Goal: Book appointment/travel/reservation

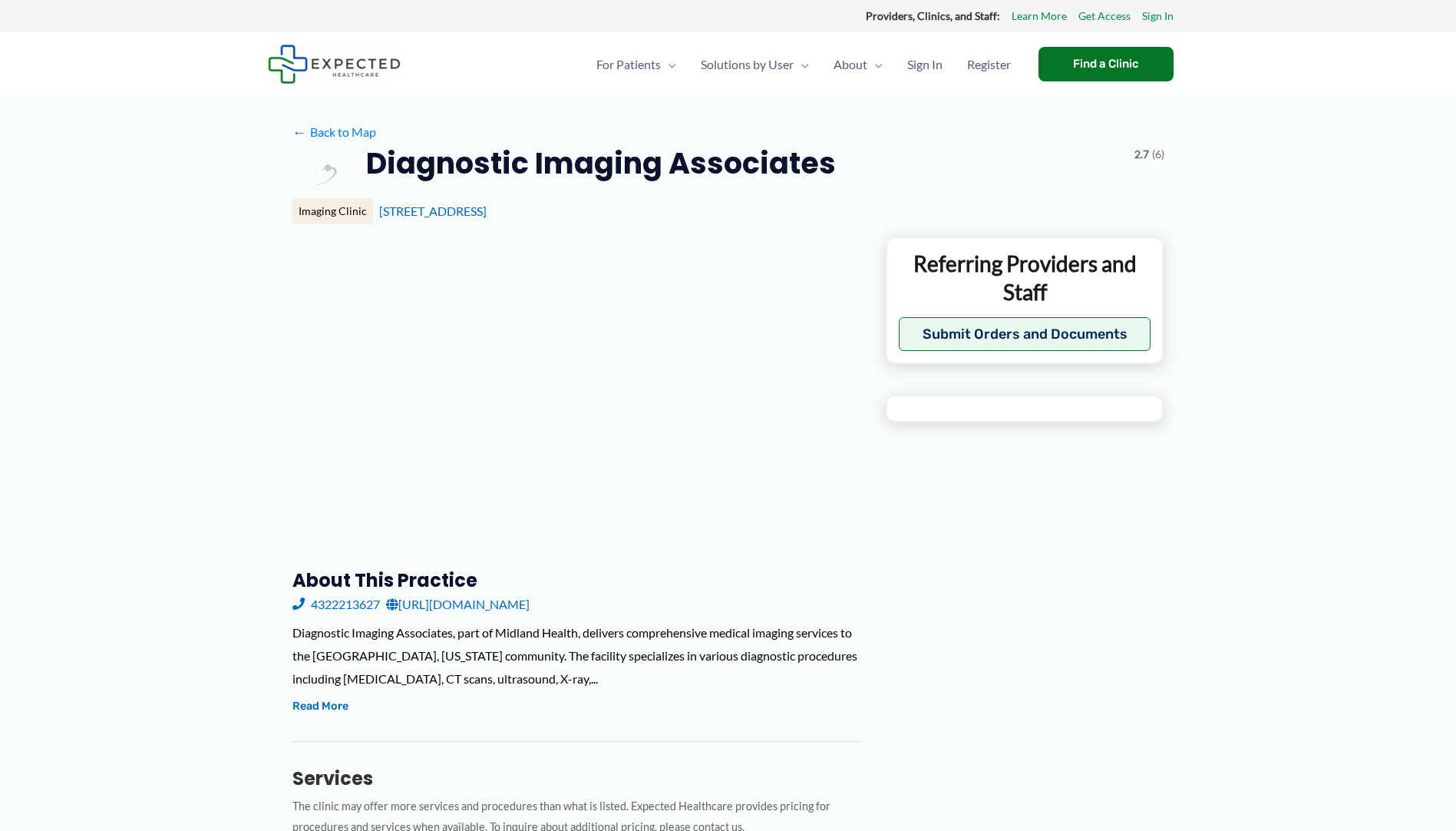
type input "**********"
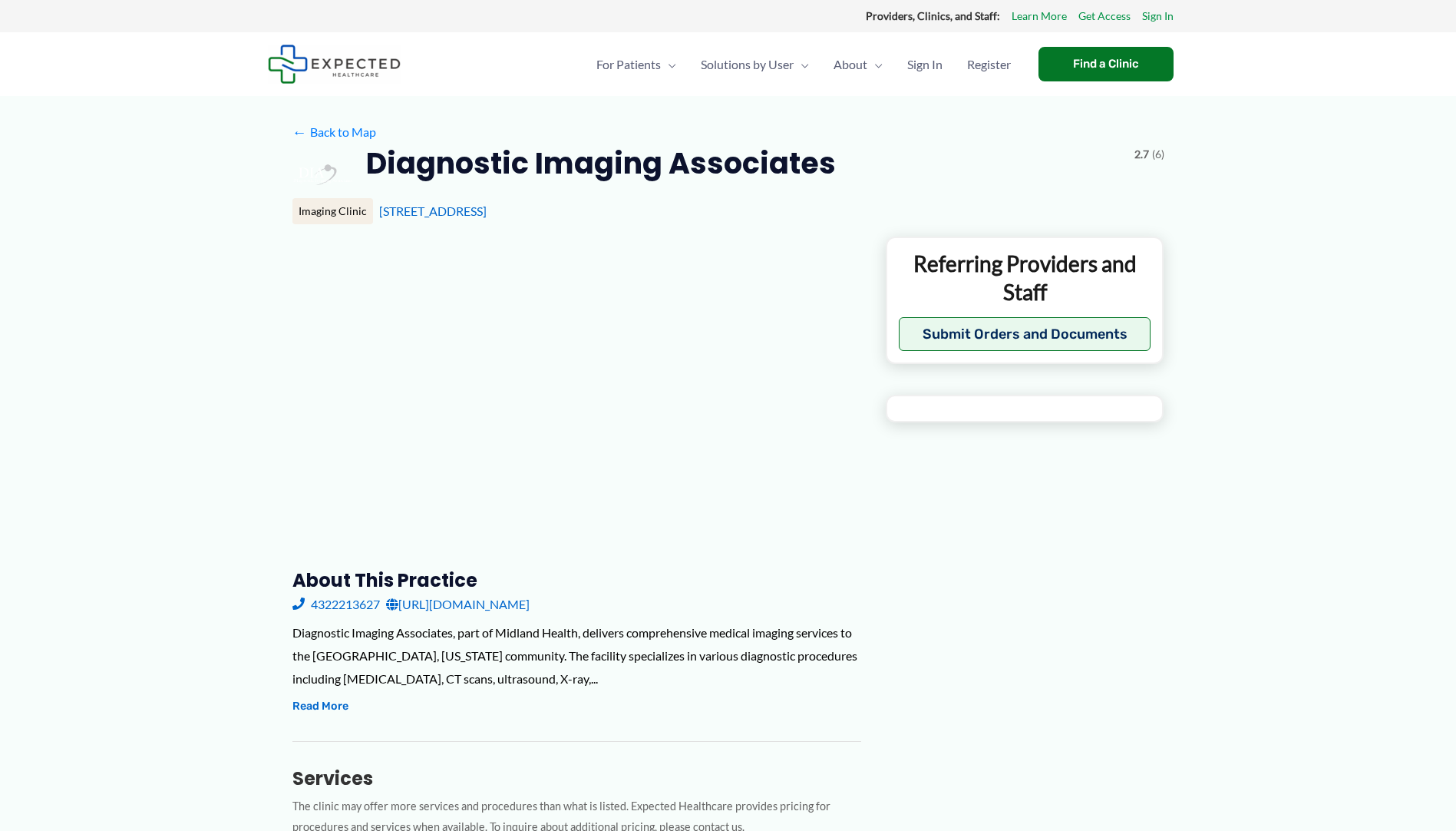
type input "**********"
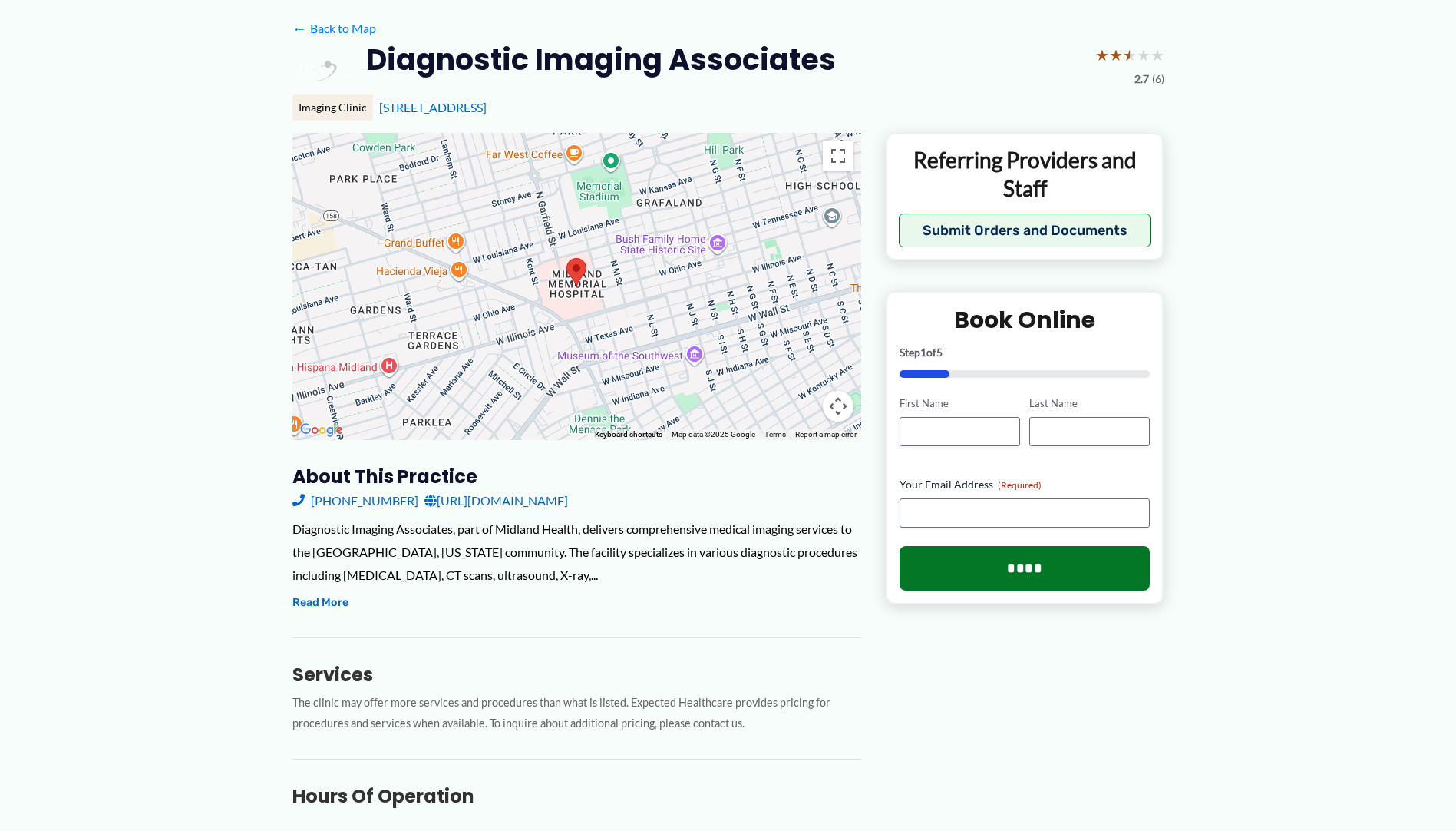
scroll to position [153, 0]
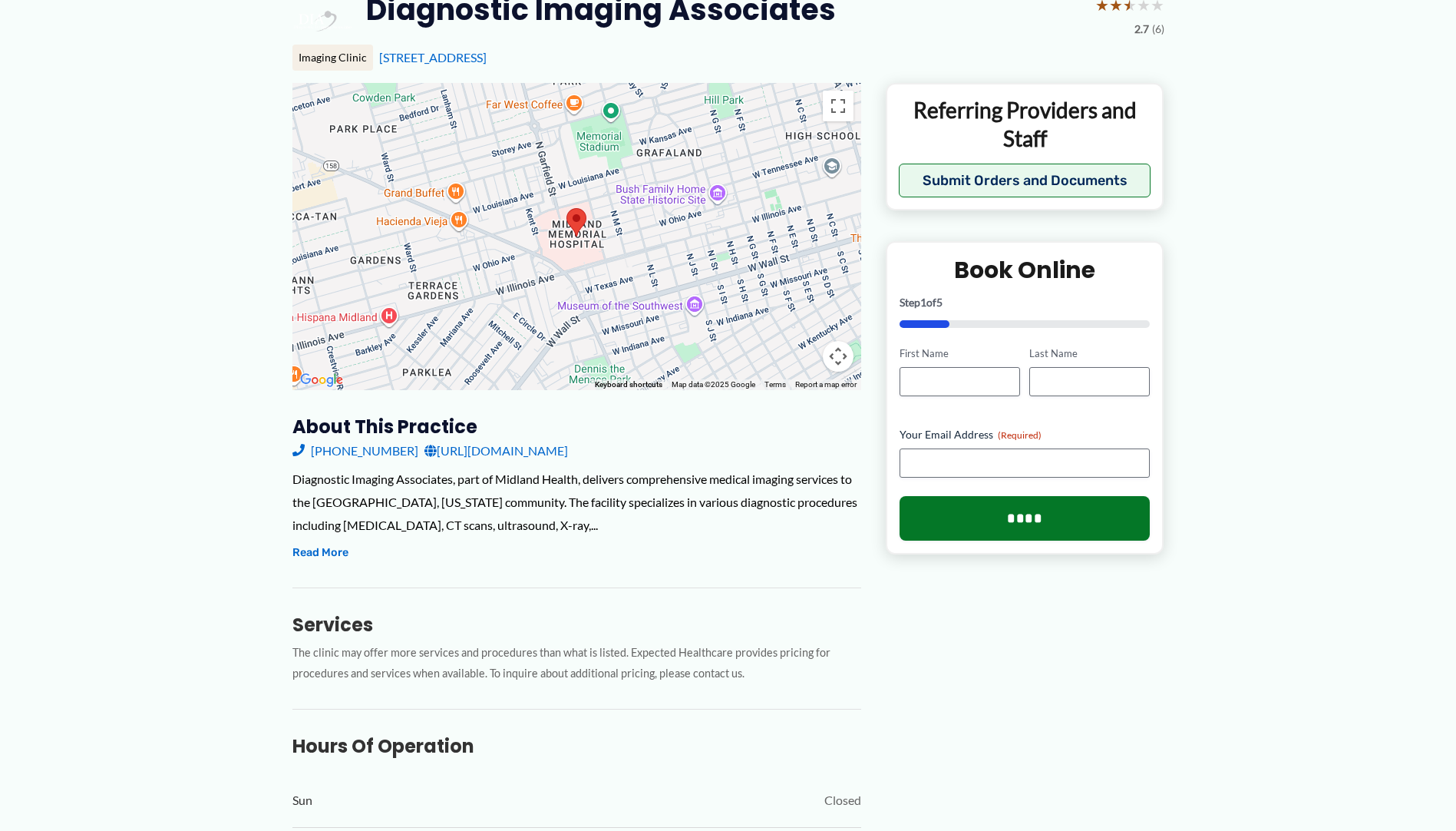
click at [548, 452] on link "[URL][DOMAIN_NAME]" at bounding box center [497, 450] width 144 height 23
